Goal: Find contact information: Find contact information

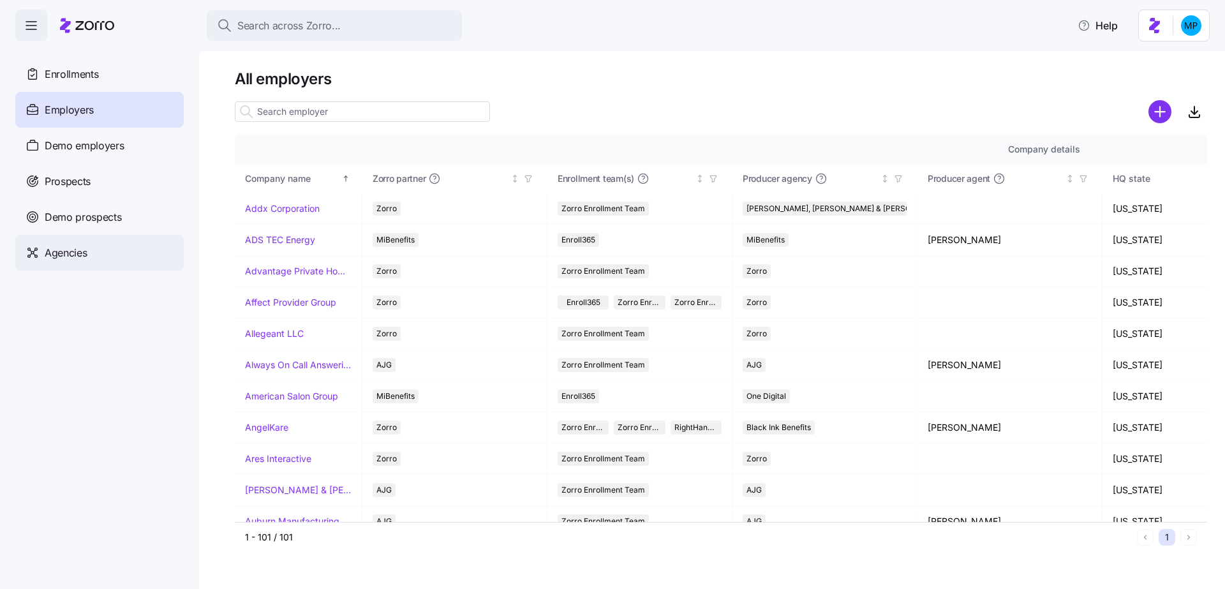
click at [119, 249] on div "Agencies" at bounding box center [99, 253] width 168 height 36
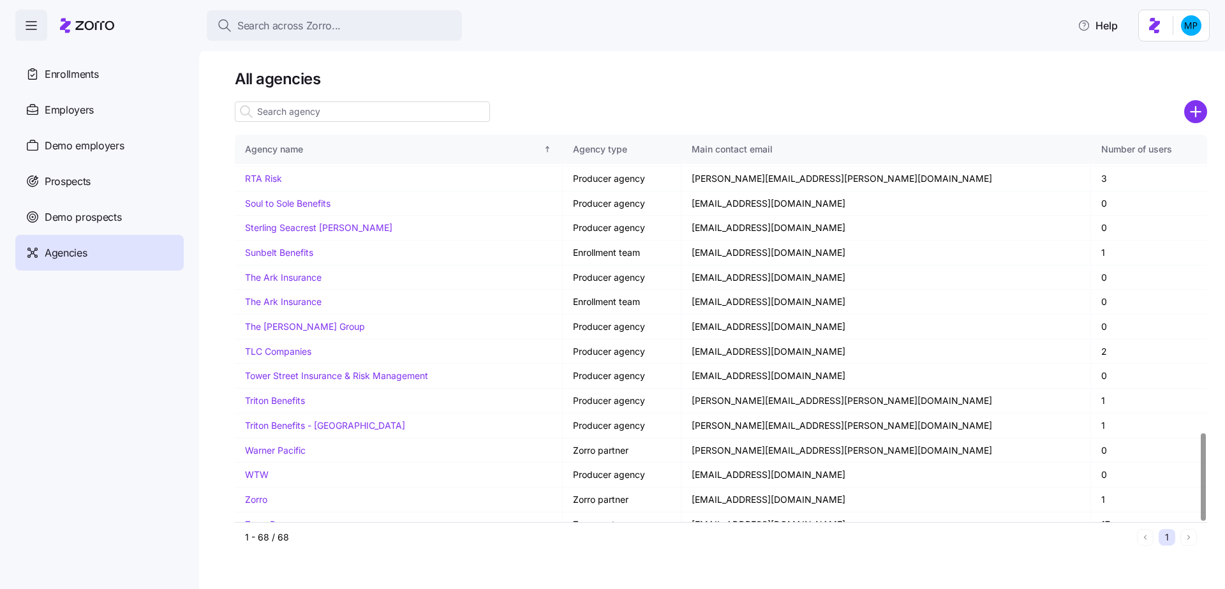
scroll to position [1305, 0]
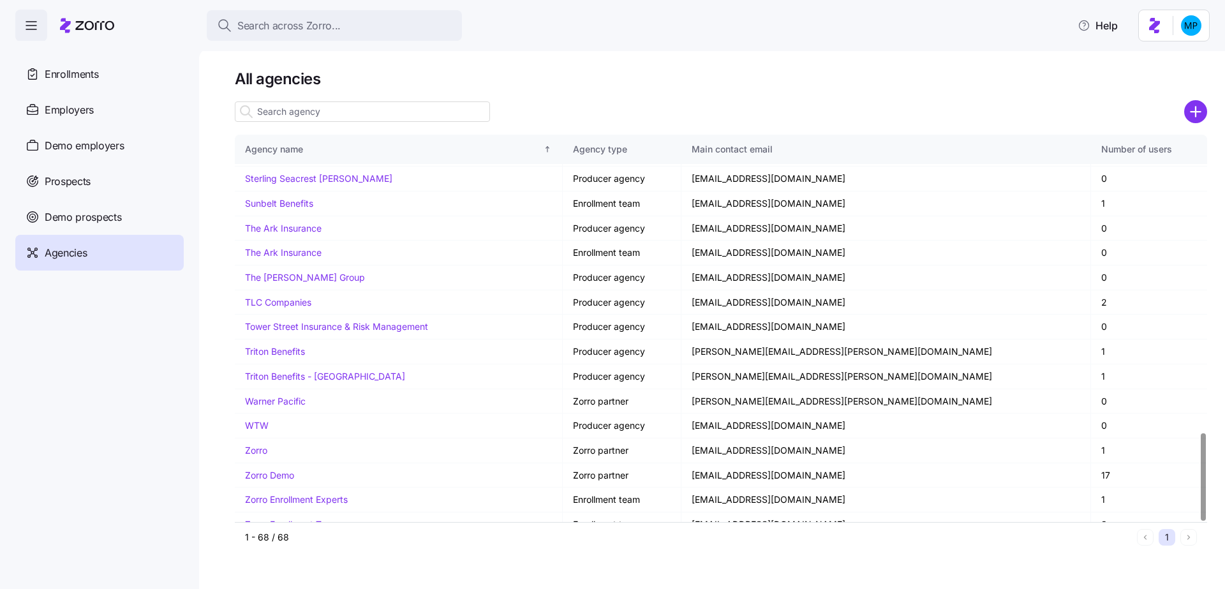
click at [362, 121] on input at bounding box center [362, 111] width 255 height 20
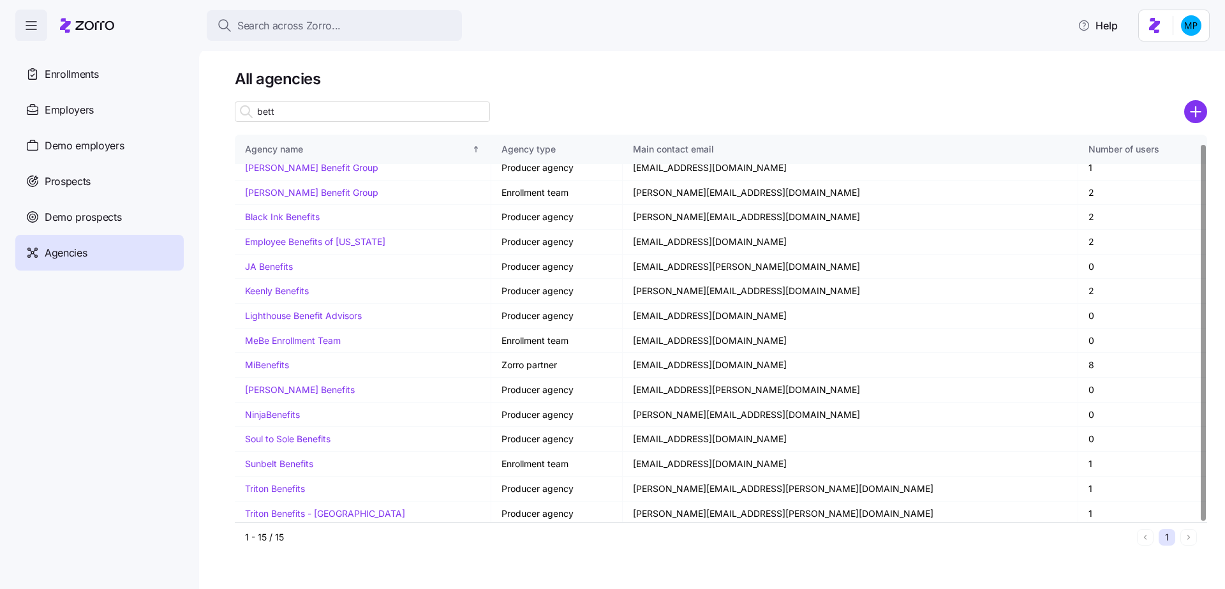
scroll to position [0, 0]
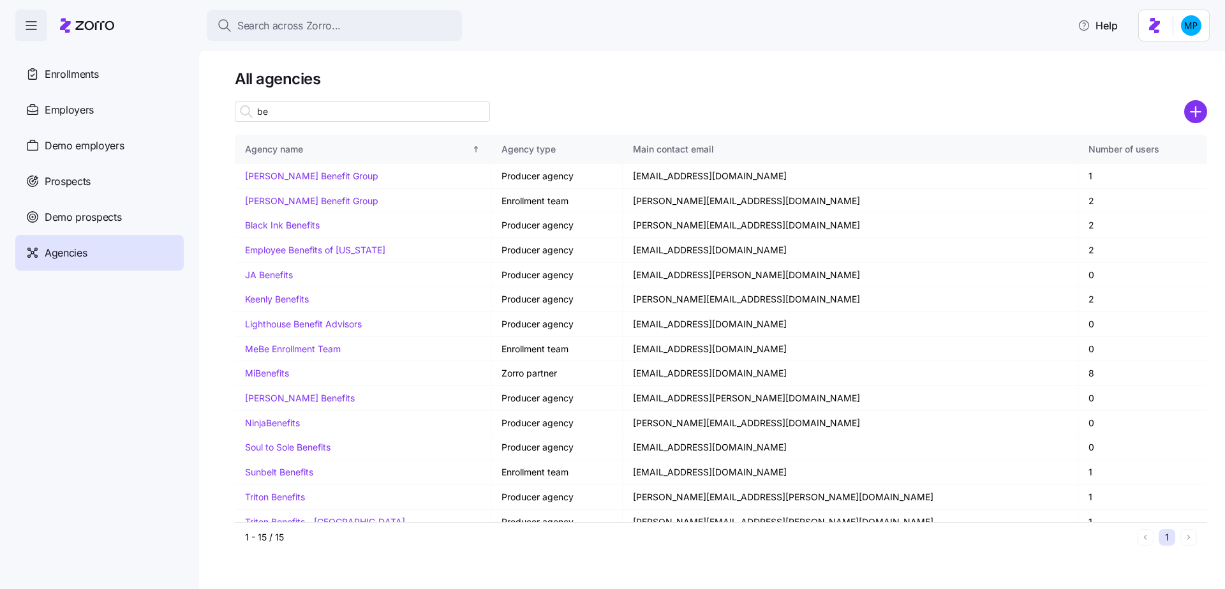
type input "b"
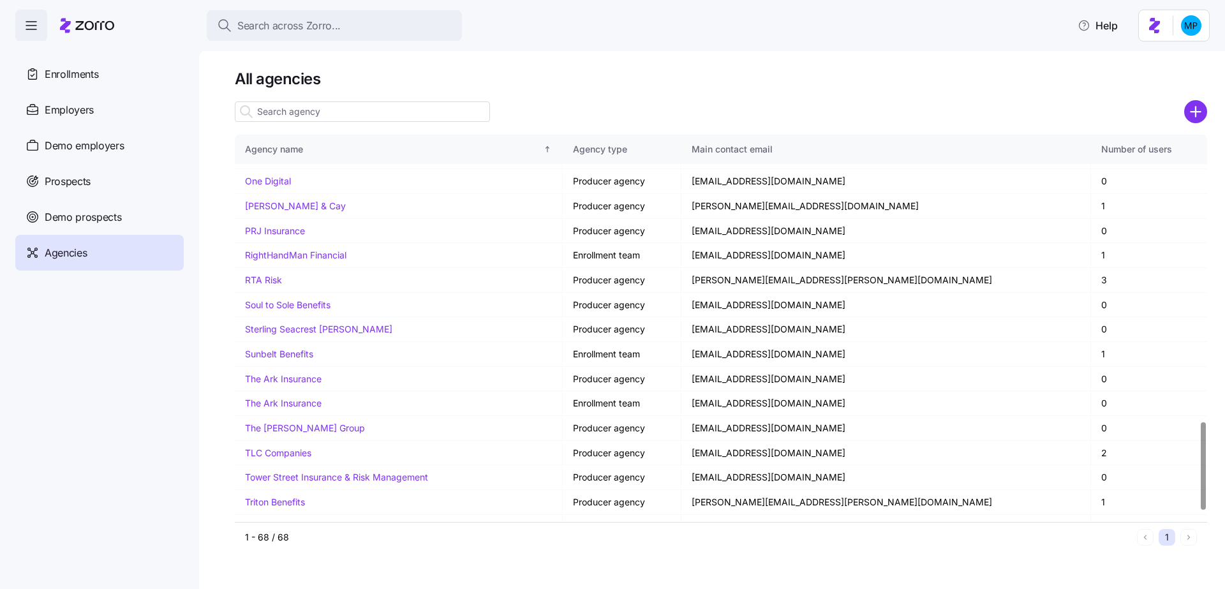
scroll to position [1305, 0]
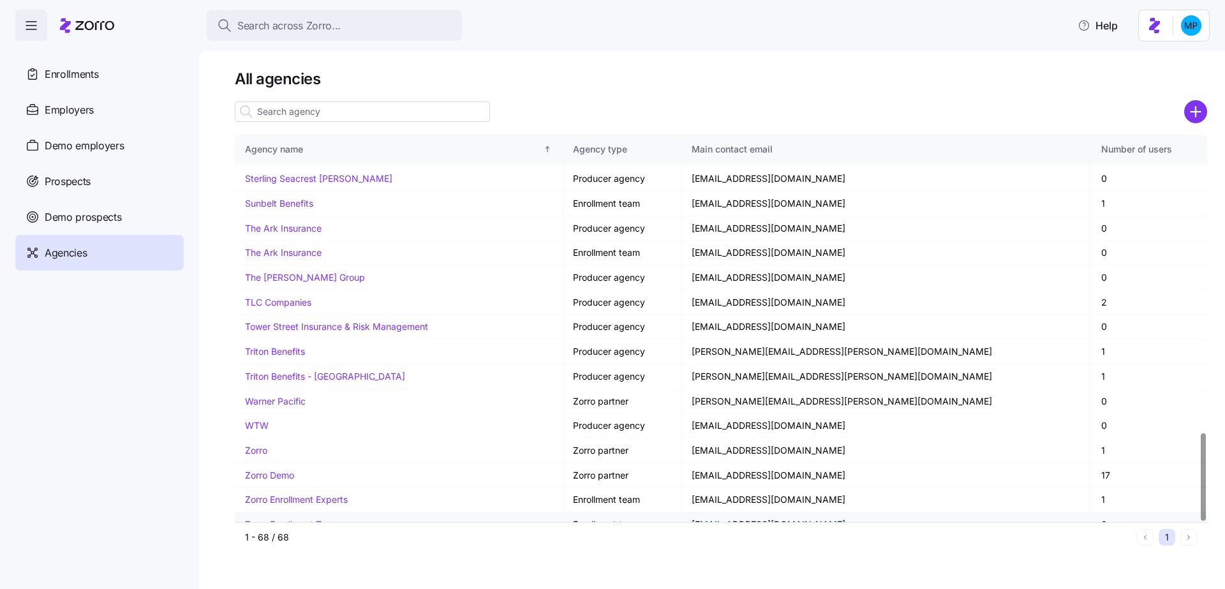
click at [313, 519] on link "Zorro Enrollment Team" at bounding box center [292, 524] width 94 height 11
click at [286, 469] on link "Zorro Demo" at bounding box center [269, 474] width 49 height 11
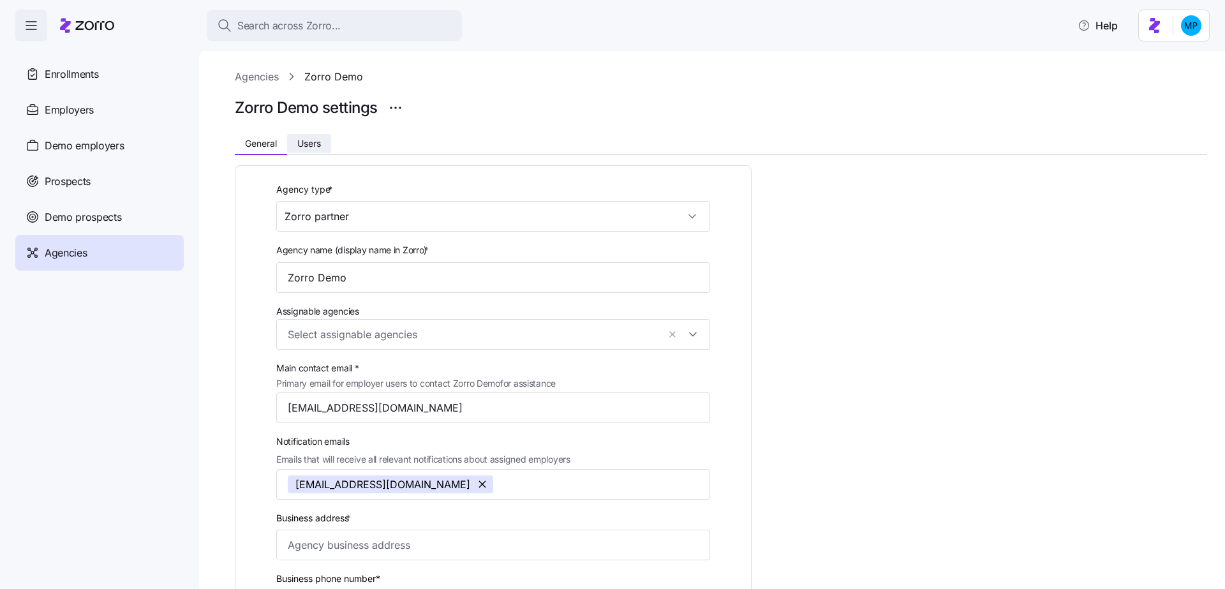
click at [307, 140] on span "Users" at bounding box center [309, 143] width 24 height 9
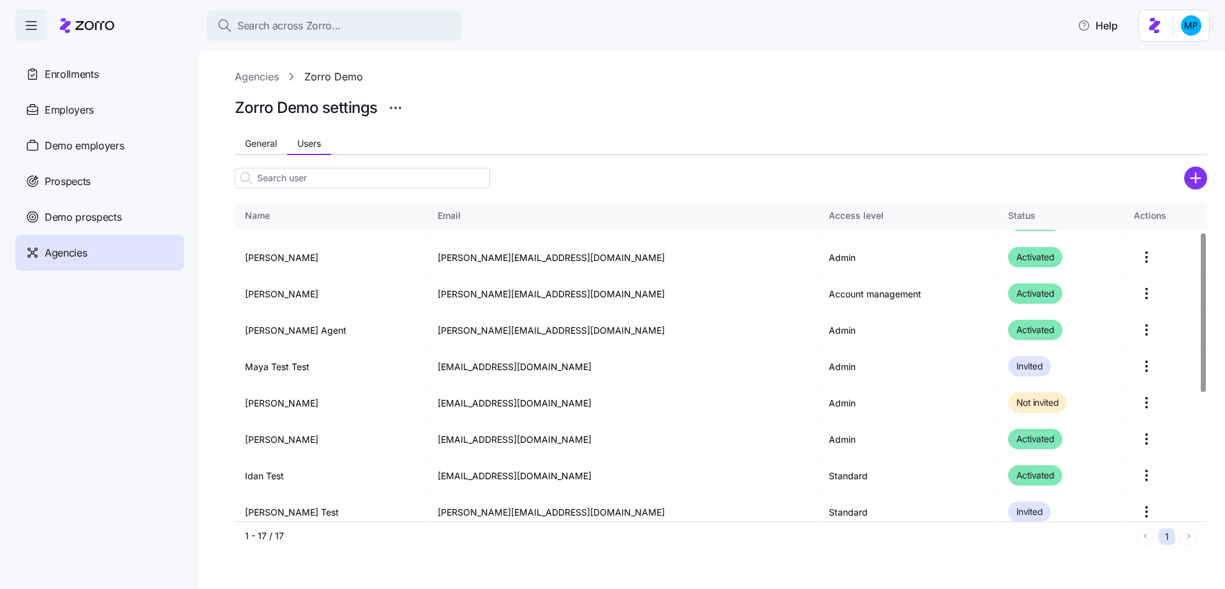
scroll to position [63, 0]
click at [484, 368] on td "maya.p+demoagencyagain@myzorro.co" at bounding box center [622, 367] width 391 height 36
copy td "maya.p+demoagencyagain@myzorro.co"
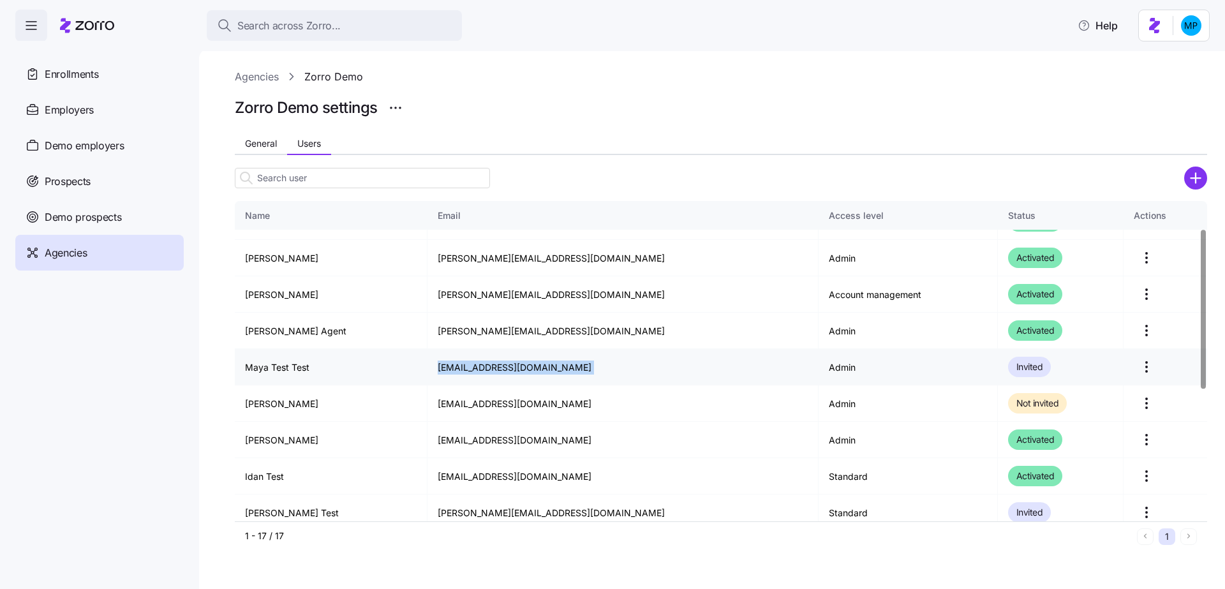
scroll to position [0, 0]
